Goal: Communication & Community: Connect with others

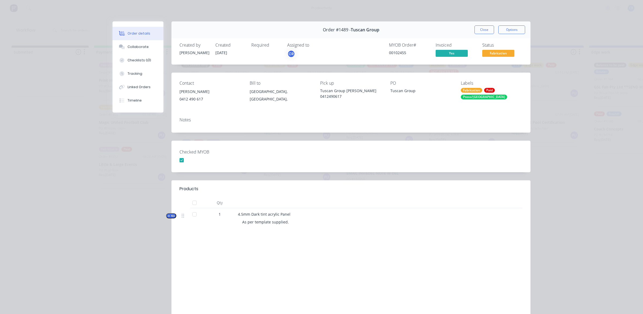
scroll to position [0, 268]
click at [139, 47] on div "Collaborate" at bounding box center [137, 46] width 21 height 5
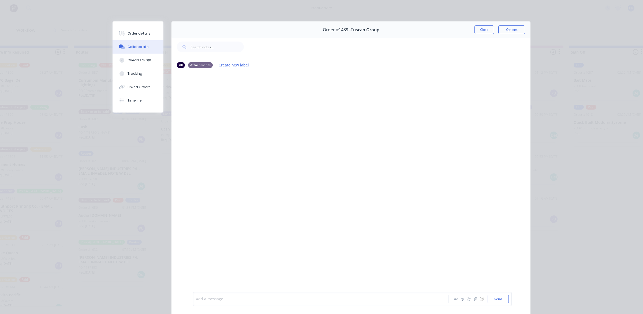
click at [259, 296] on div at bounding box center [313, 299] width 234 height 6
click at [234, 298] on div "@Ben" at bounding box center [313, 299] width 234 height 6
click at [498, 301] on button "Send" at bounding box center [497, 299] width 21 height 8
click at [476, 28] on button "Close" at bounding box center [484, 29] width 20 height 9
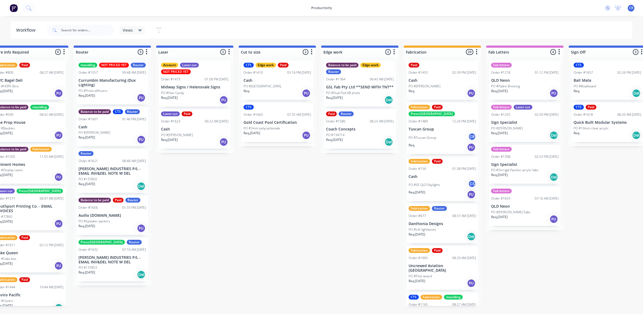
drag, startPoint x: 349, startPoint y: 205, endPoint x: 352, endPoint y: 205, distance: 2.7
click at [352, 205] on div "Submitted 0 Sort By Created date Required date Order number Customer name Most …" at bounding box center [368, 176] width 1281 height 260
click at [335, 211] on div "Submitted 0 Sort By Created date Required date Order number Customer name Most …" at bounding box center [368, 176] width 1281 height 260
click at [342, 204] on div "Submitted 0 Sort By Created date Required date Order number Customer name Most …" at bounding box center [368, 176] width 1281 height 260
